Goal: Navigation & Orientation: Understand site structure

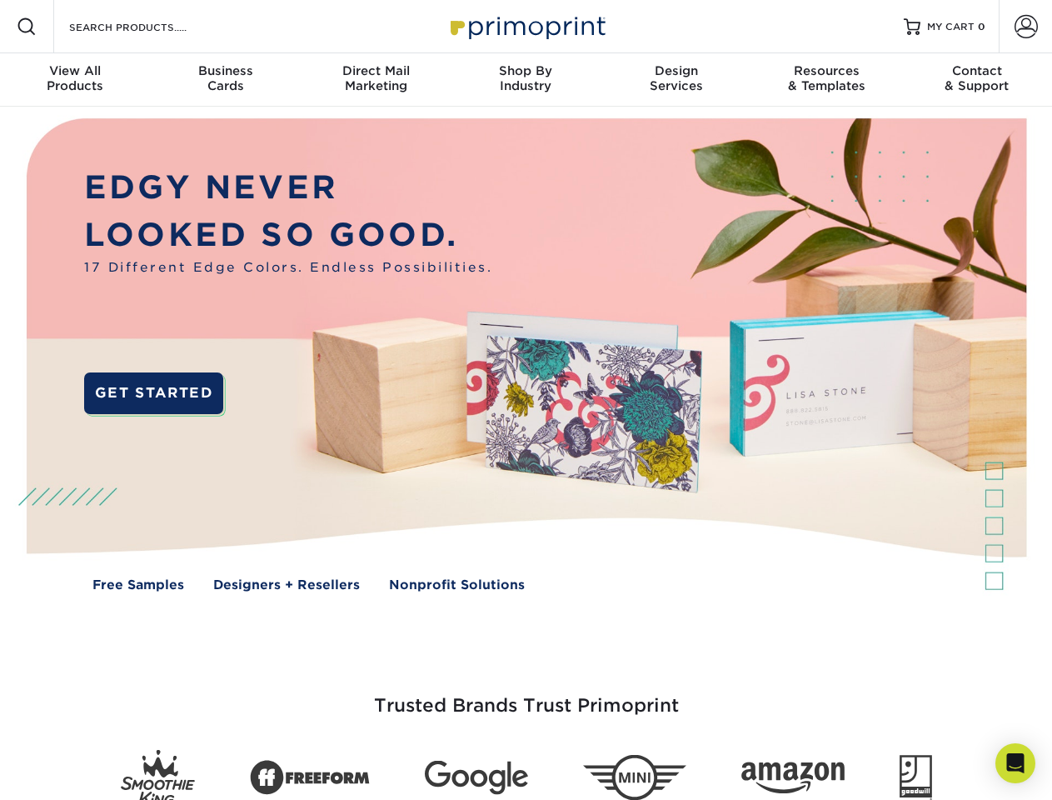
click at [526, 400] on img at bounding box center [526, 367] width 1042 height 521
click at [27, 27] on span at bounding box center [27, 27] width 20 height 20
click at [1026, 27] on span at bounding box center [1026, 26] width 23 height 23
click at [75, 80] on div "View All Products" at bounding box center [75, 78] width 150 height 30
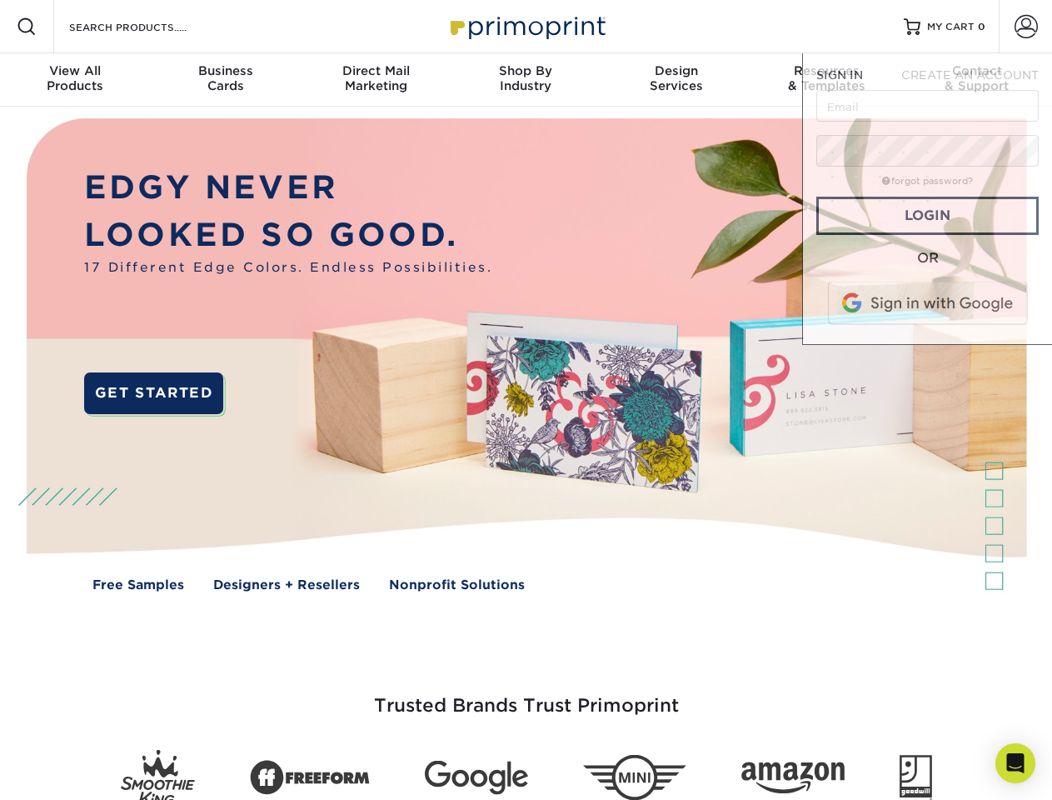
click at [225, 80] on div "Business Cards" at bounding box center [225, 78] width 150 height 30
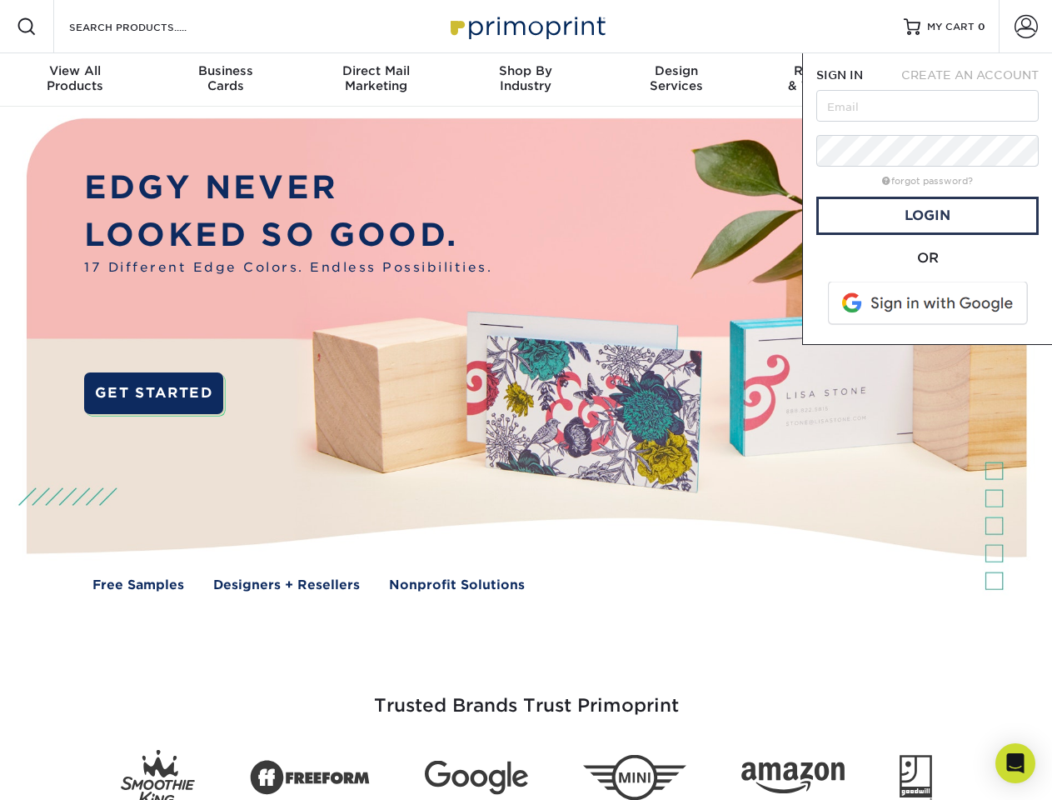
click at [376, 80] on div "Direct Mail Marketing" at bounding box center [376, 78] width 150 height 30
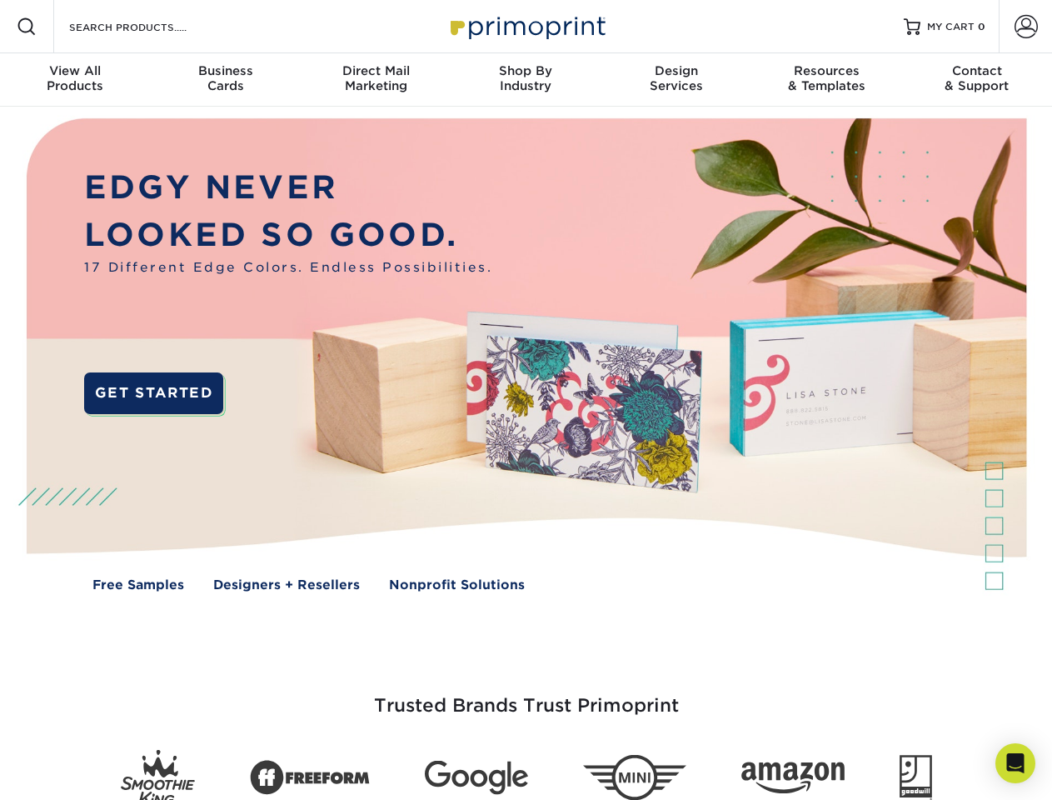
click at [526, 80] on div "Shop By Industry" at bounding box center [526, 78] width 150 height 30
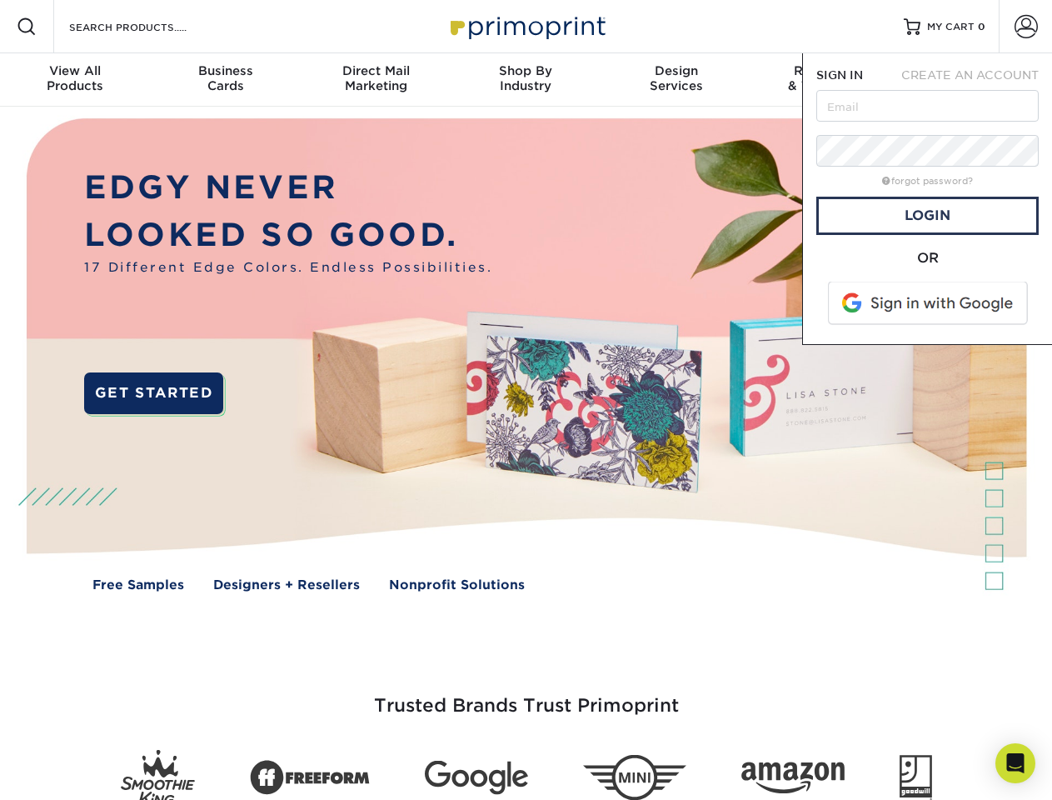
click at [677, 80] on div "Design Services" at bounding box center [677, 78] width 150 height 30
click at [827, 80] on span "SIGN IN" at bounding box center [840, 74] width 47 height 13
click at [977, 80] on div "Contact & Support" at bounding box center [977, 78] width 150 height 30
